Goal: Task Accomplishment & Management: Use online tool/utility

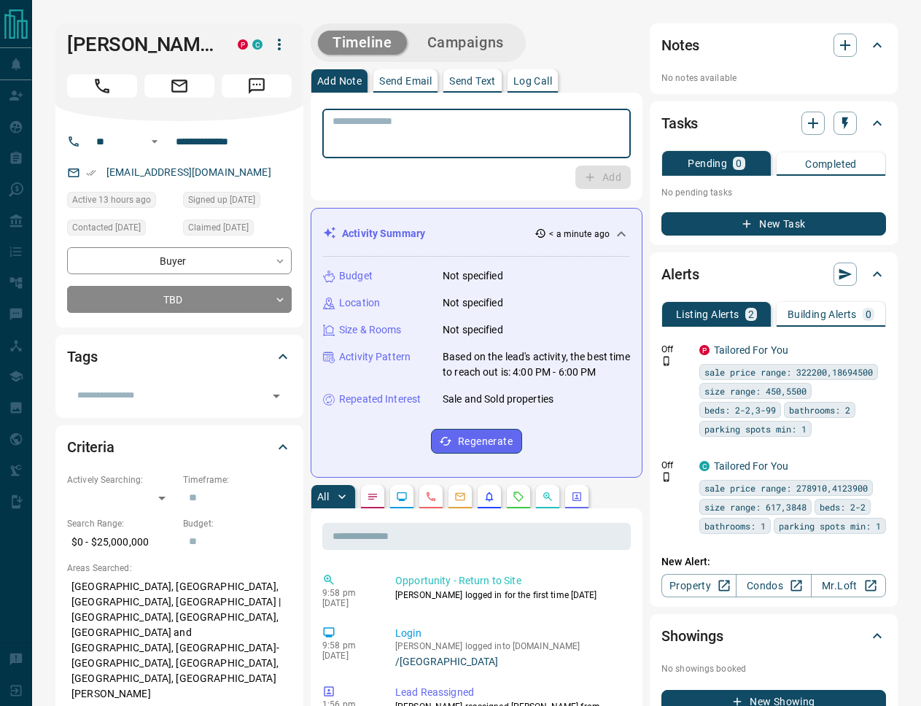
click at [413, 131] on textarea at bounding box center [476, 133] width 288 height 37
click at [531, 123] on textarea "**********" at bounding box center [476, 133] width 288 height 37
type textarea "**********"
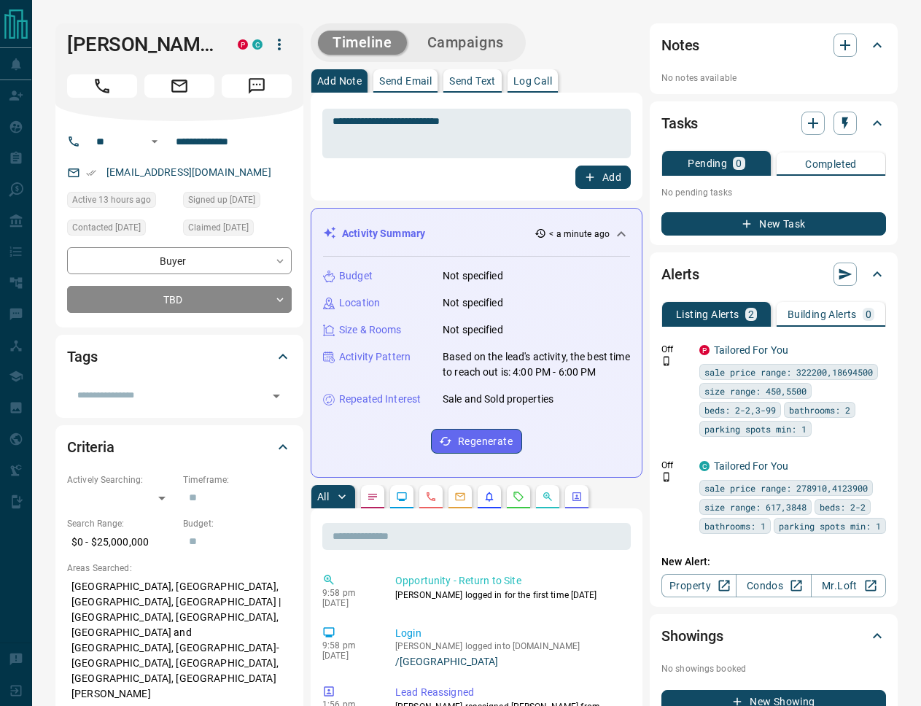
drag, startPoint x: 598, startPoint y: 179, endPoint x: 352, endPoint y: 183, distance: 246.4
click at [352, 183] on div "Add" at bounding box center [476, 176] width 308 height 23
drag, startPoint x: 446, startPoint y: 179, endPoint x: 567, endPoint y: 157, distance: 123.0
click at [446, 179] on div "Add" at bounding box center [476, 176] width 308 height 23
drag, startPoint x: 593, startPoint y: 181, endPoint x: 392, endPoint y: 176, distance: 200.5
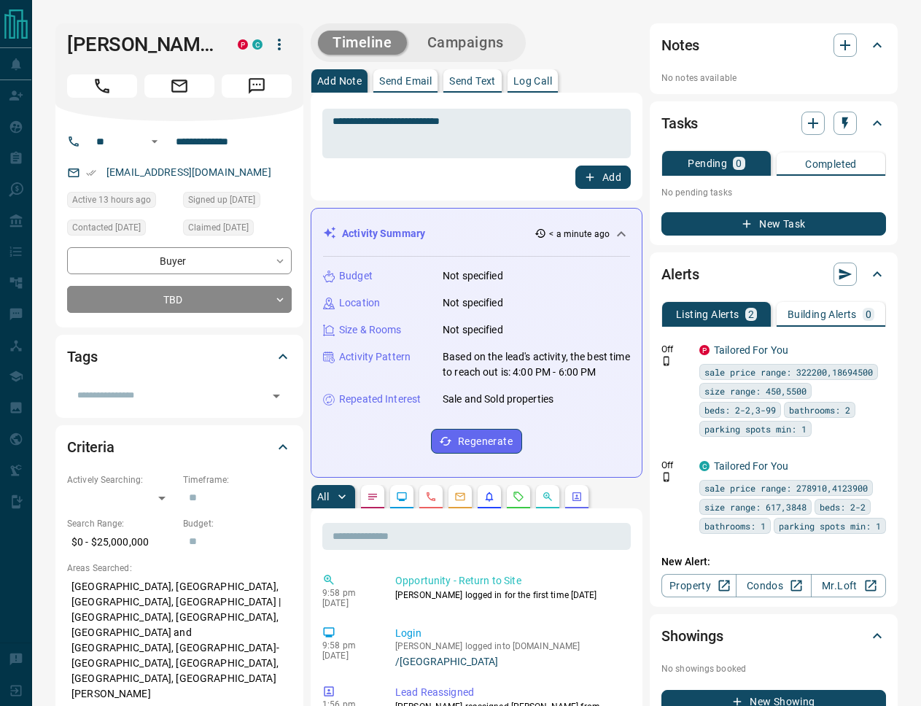
click at [393, 176] on div "Add" at bounding box center [476, 176] width 308 height 23
drag, startPoint x: 601, startPoint y: 182, endPoint x: 426, endPoint y: 184, distance: 174.2
click at [426, 184] on div "Add" at bounding box center [476, 176] width 308 height 23
click at [617, 177] on button "Add" at bounding box center [602, 176] width 55 height 23
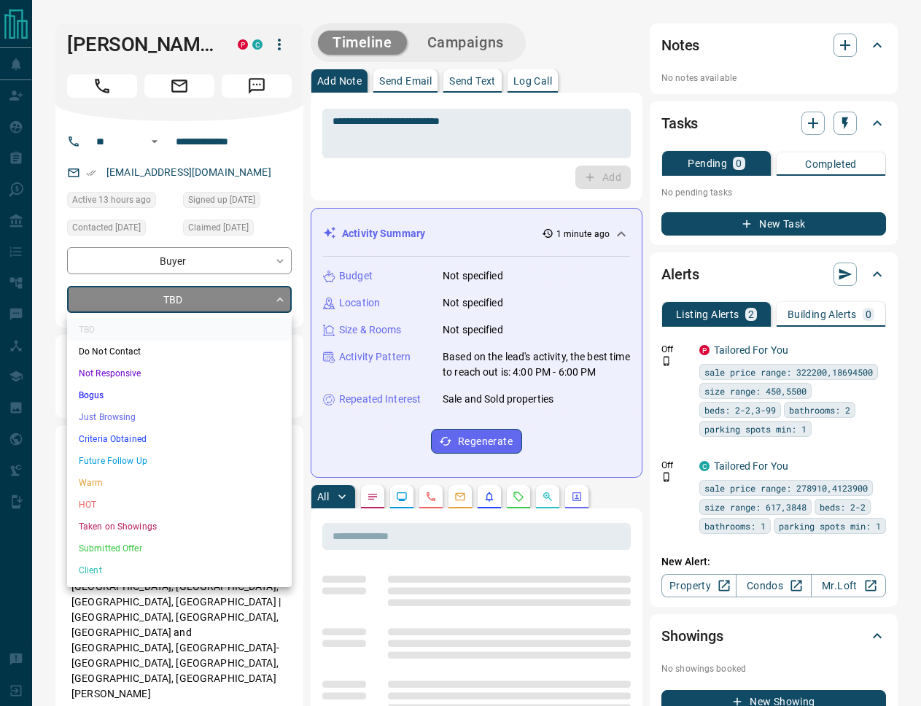
click at [278, 297] on div at bounding box center [460, 353] width 921 height 706
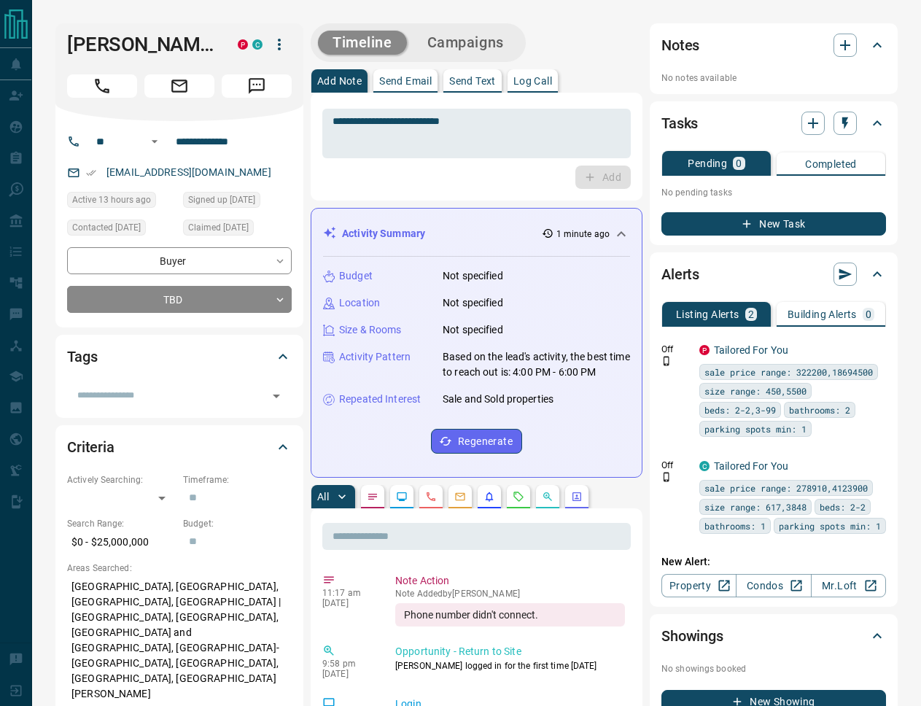
click at [420, 172] on div "Add" at bounding box center [476, 176] width 308 height 23
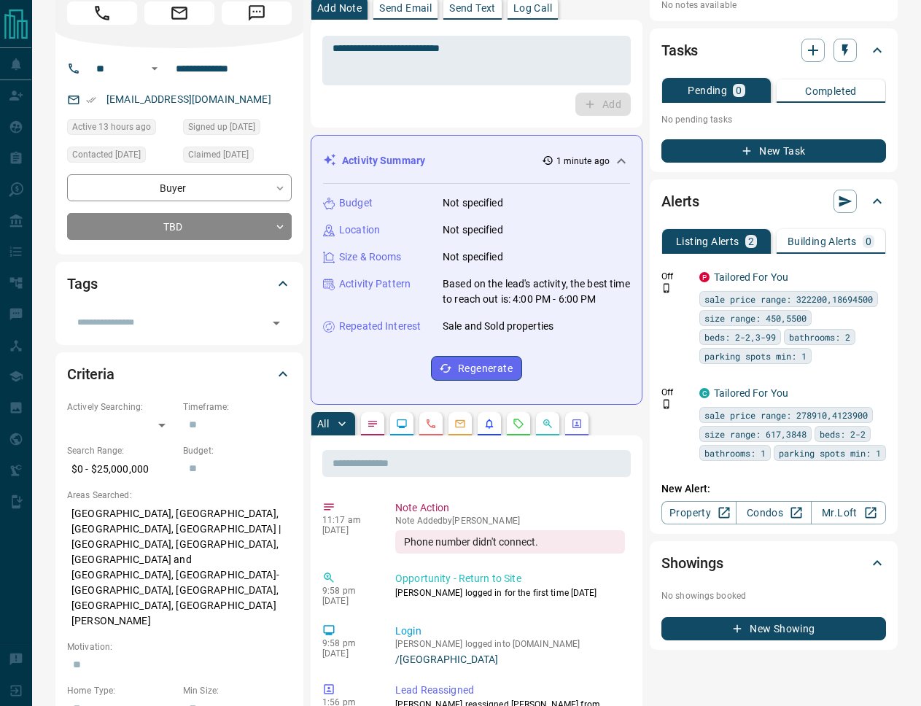
scroll to position [74, 0]
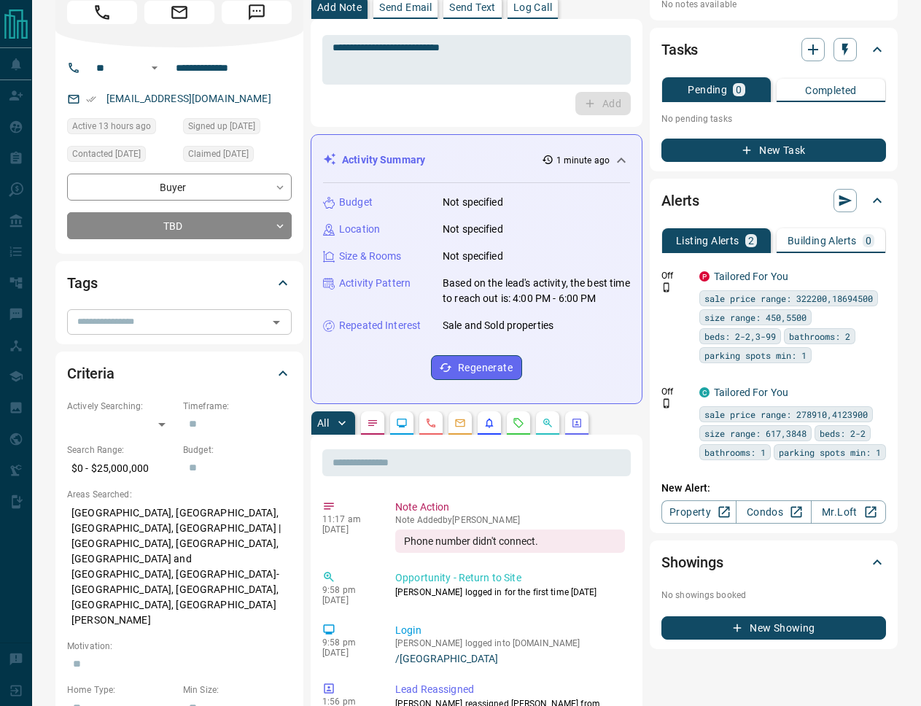
click at [149, 316] on input "text" at bounding box center [167, 321] width 192 height 16
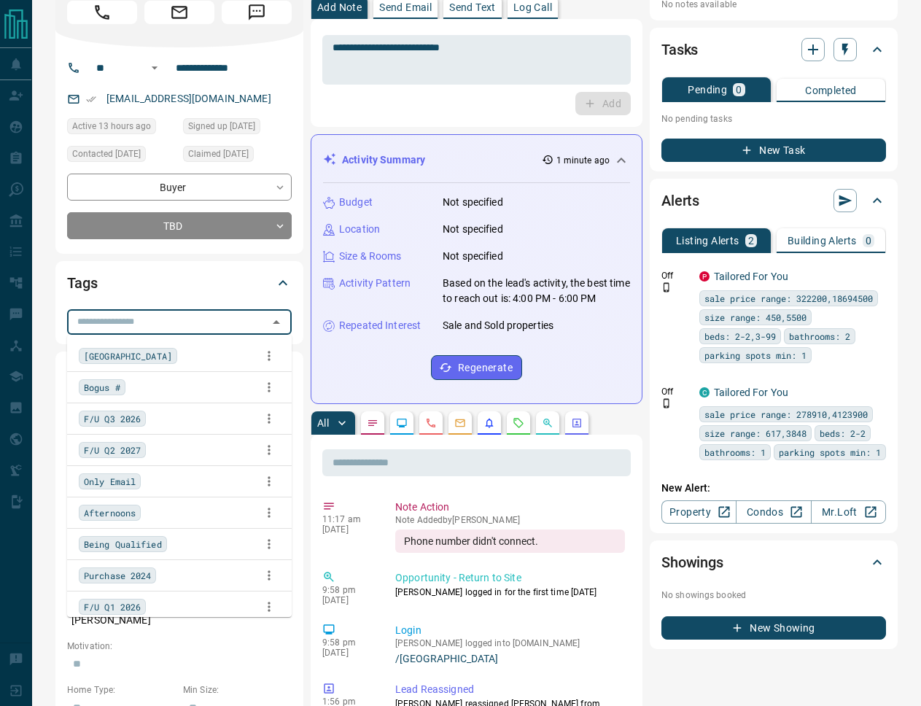
type input "*"
click at [115, 471] on div "1 - Call" at bounding box center [179, 481] width 201 height 22
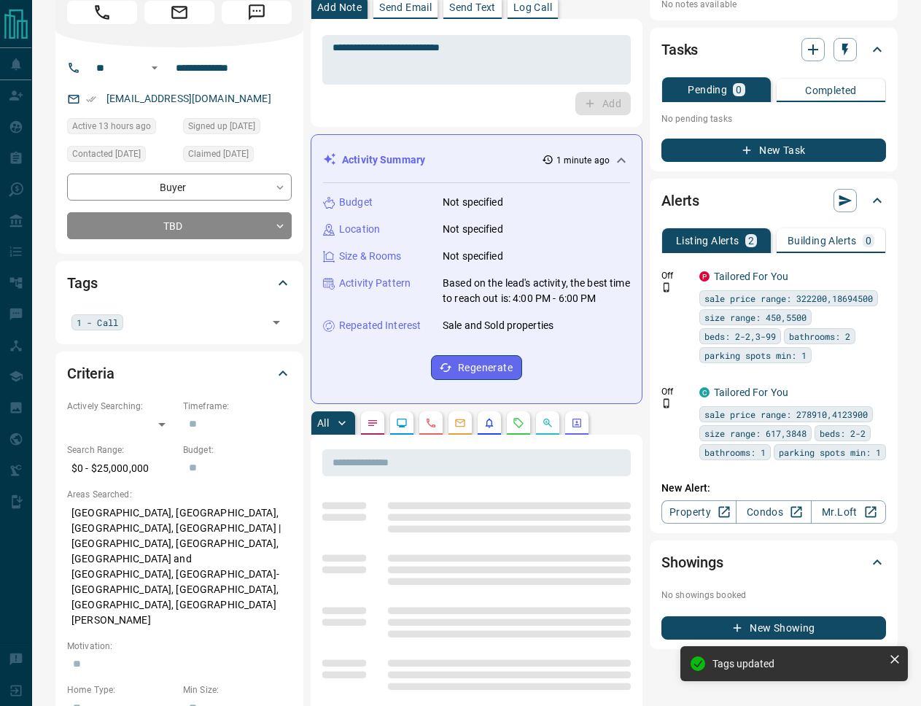
click at [285, 286] on icon at bounding box center [282, 282] width 17 height 17
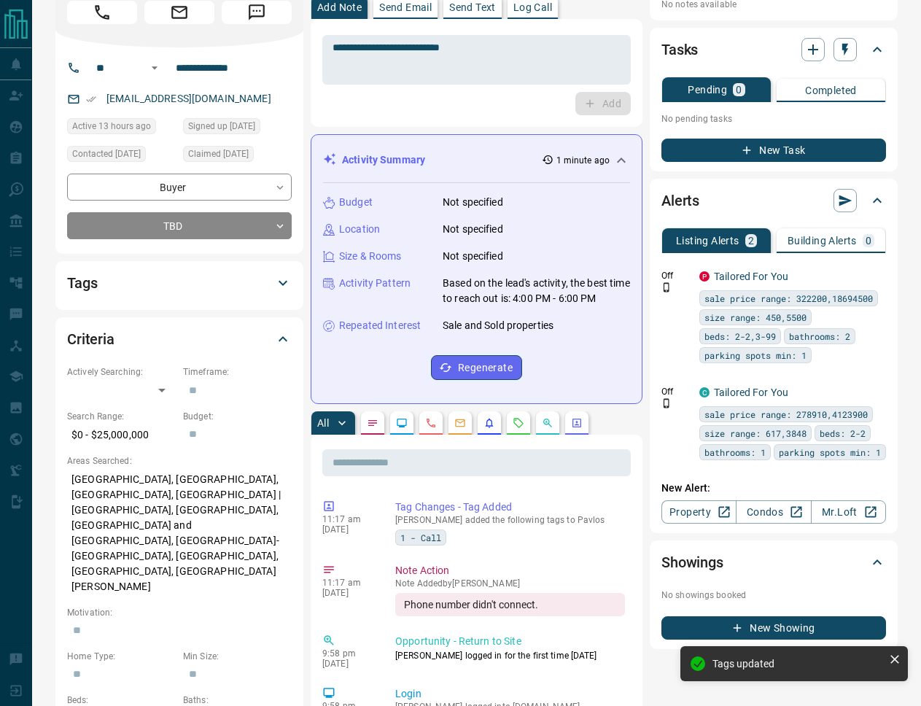
click at [284, 285] on icon at bounding box center [282, 282] width 17 height 17
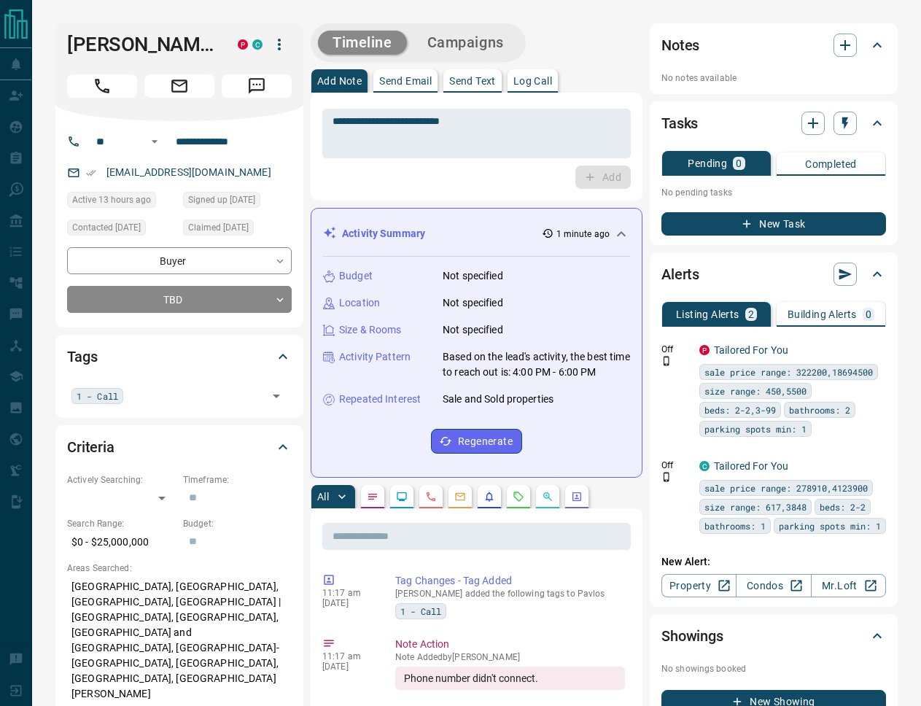
click at [586, 688] on div "Phone number didn't connect." at bounding box center [510, 677] width 230 height 23
